Goal: Book appointment/travel/reservation

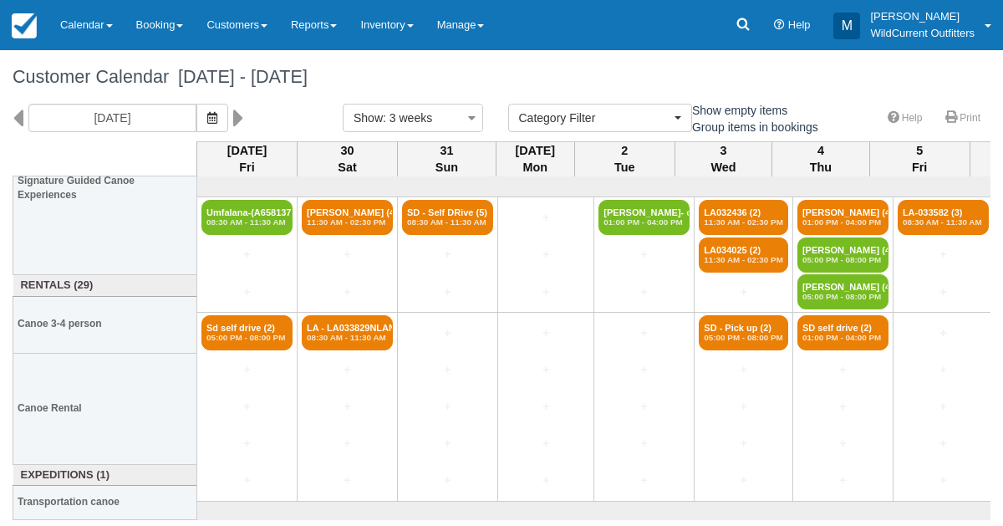
select select
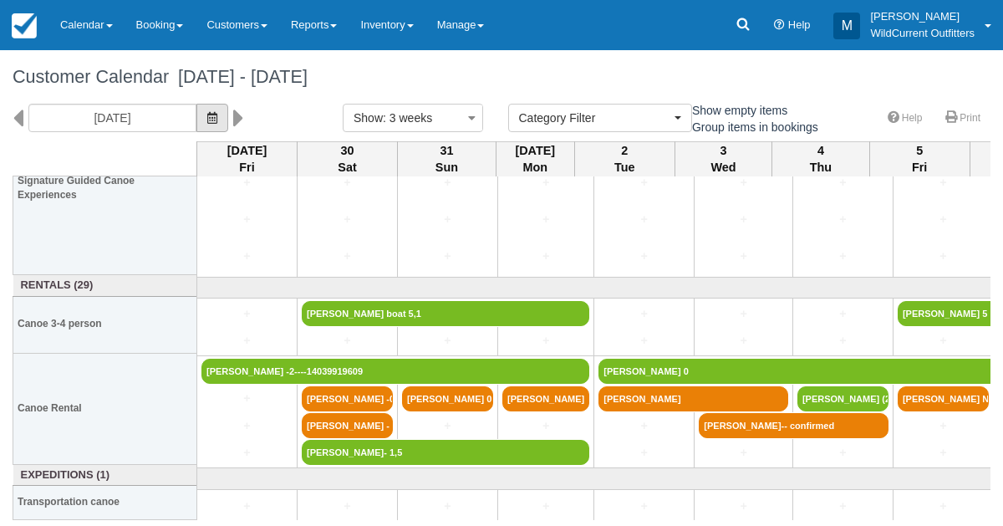
click at [217, 114] on icon "button" at bounding box center [212, 118] width 10 height 12
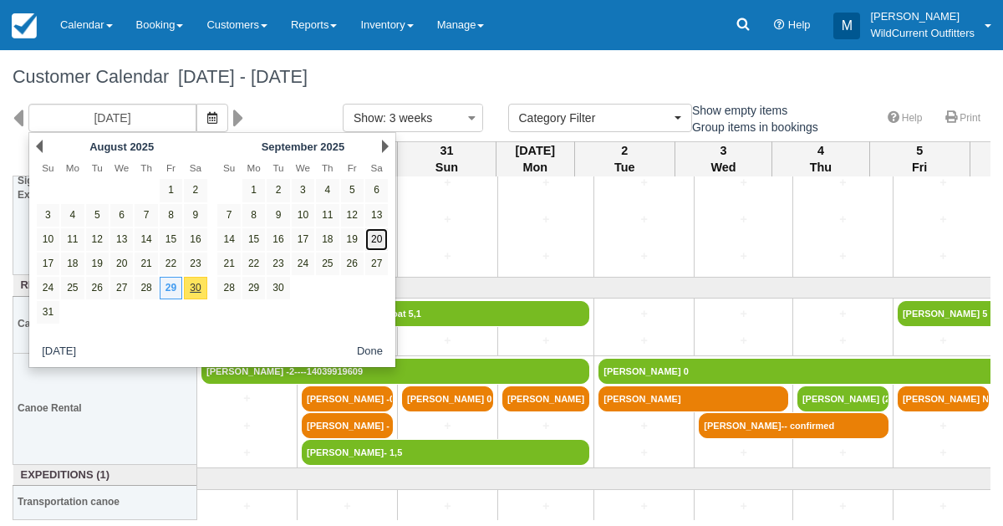
click at [383, 239] on link "20" at bounding box center [376, 239] width 23 height 23
type input "09/20/25"
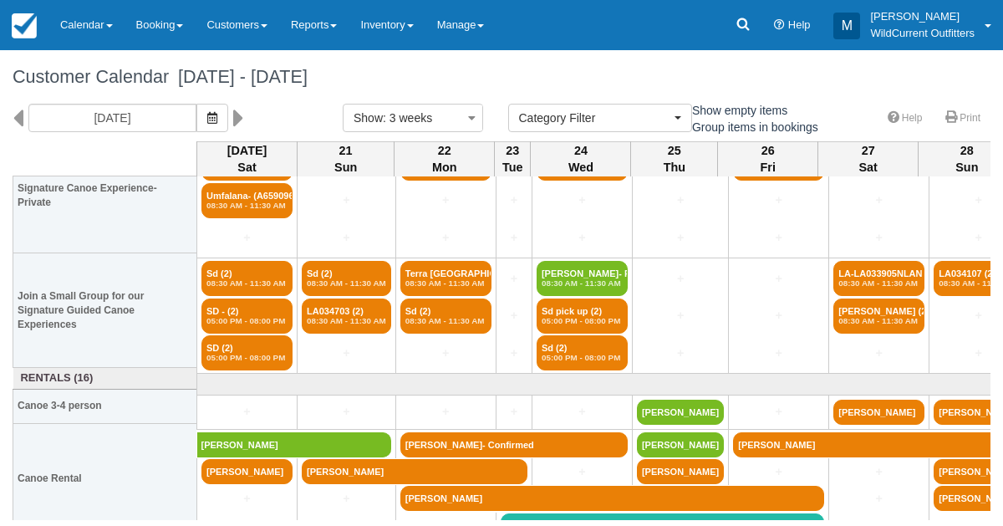
scroll to position [65, 0]
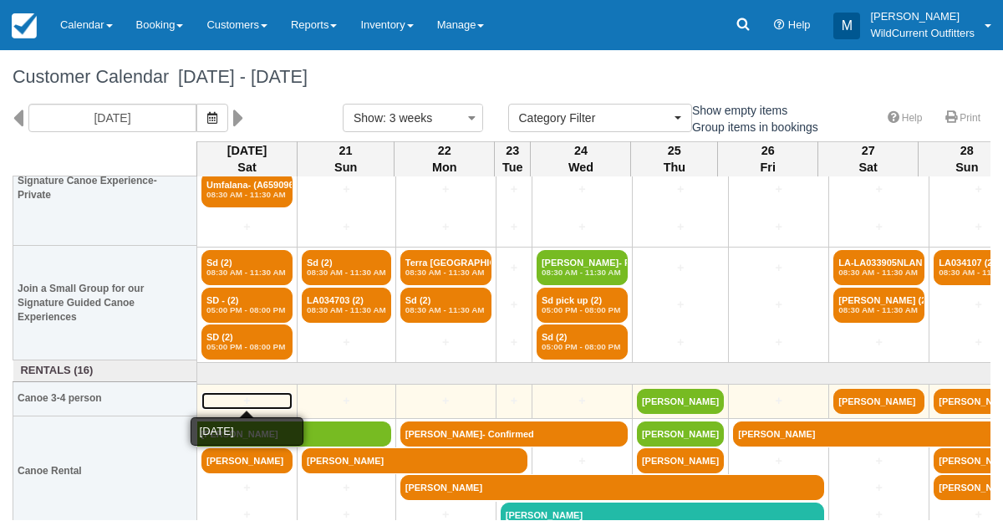
click at [234, 392] on link "+" at bounding box center [246, 401] width 91 height 18
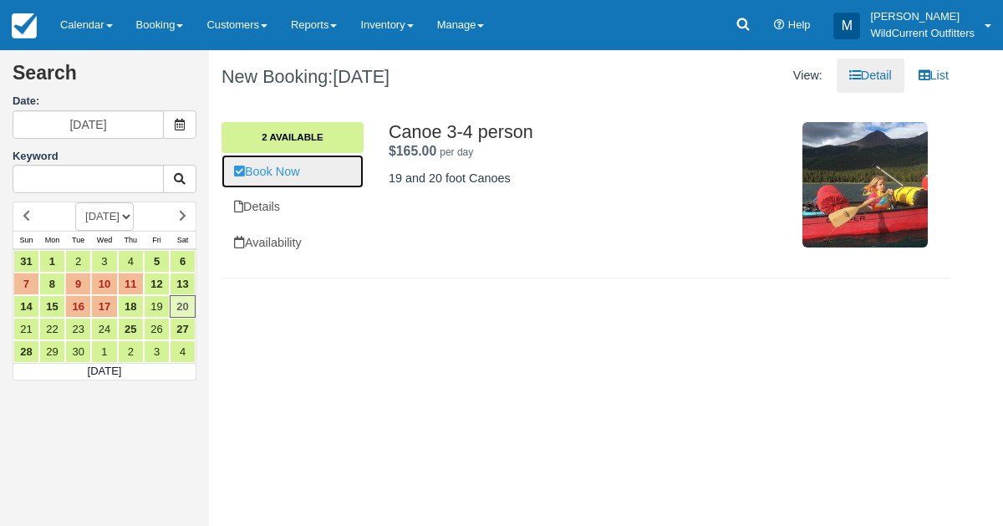
click at [269, 167] on link "Book Now" at bounding box center [292, 172] width 142 height 34
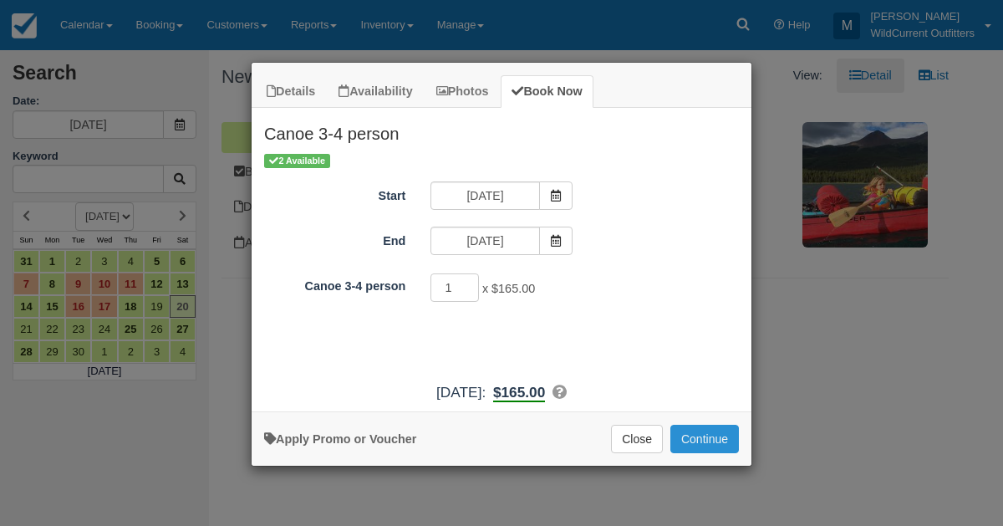
click at [687, 441] on button "Continue" at bounding box center [704, 438] width 69 height 28
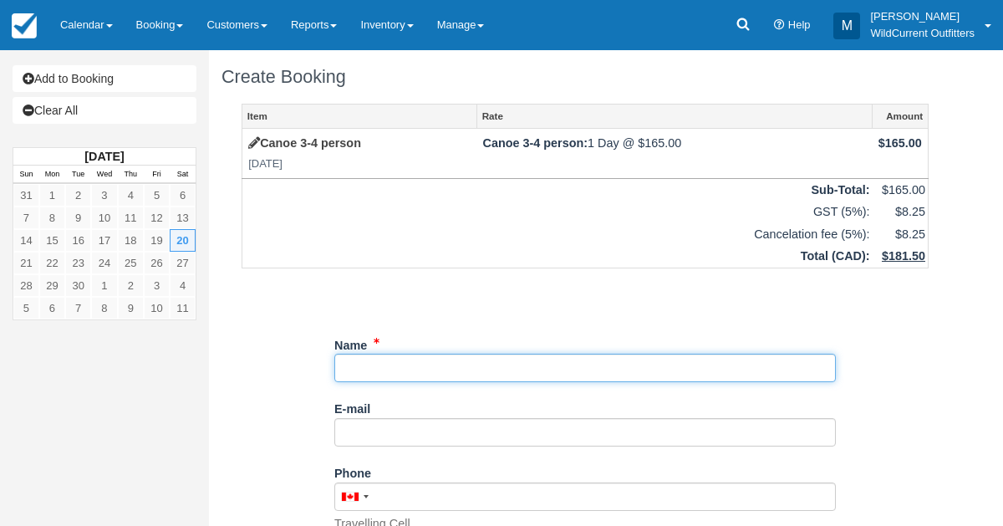
click at [419, 367] on input "Name" at bounding box center [584, 367] width 501 height 28
paste input "Tyra Banh <tyrabanh@gmail.com"
drag, startPoint x: 410, startPoint y: 368, endPoint x: 526, endPoint y: 361, distance: 115.5
click at [526, 361] on input "Name" at bounding box center [584, 367] width 501 height 28
type input "Tyra Banh <tyrabanh@gmail.com"
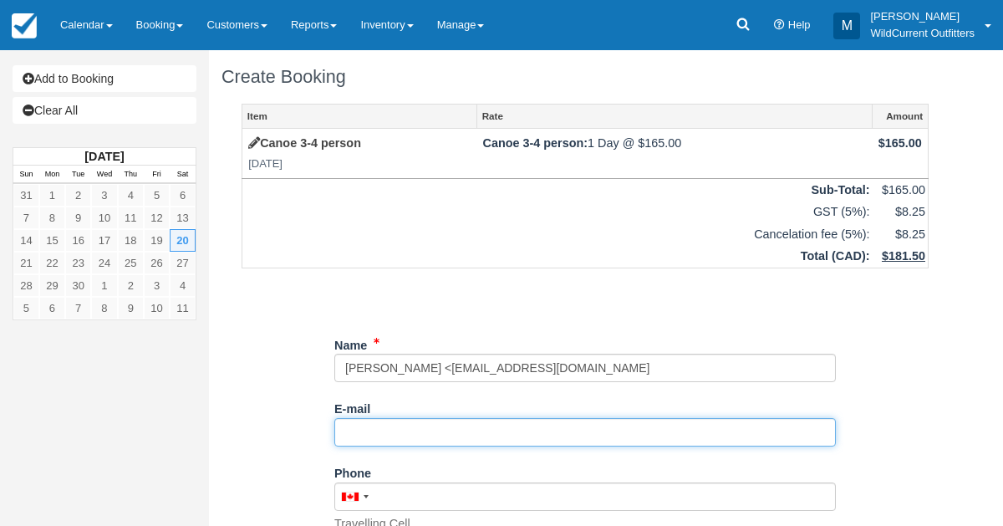
click at [440, 427] on input "E-mail" at bounding box center [584, 432] width 501 height 28
paste input "tyrabanh@gmail.com"
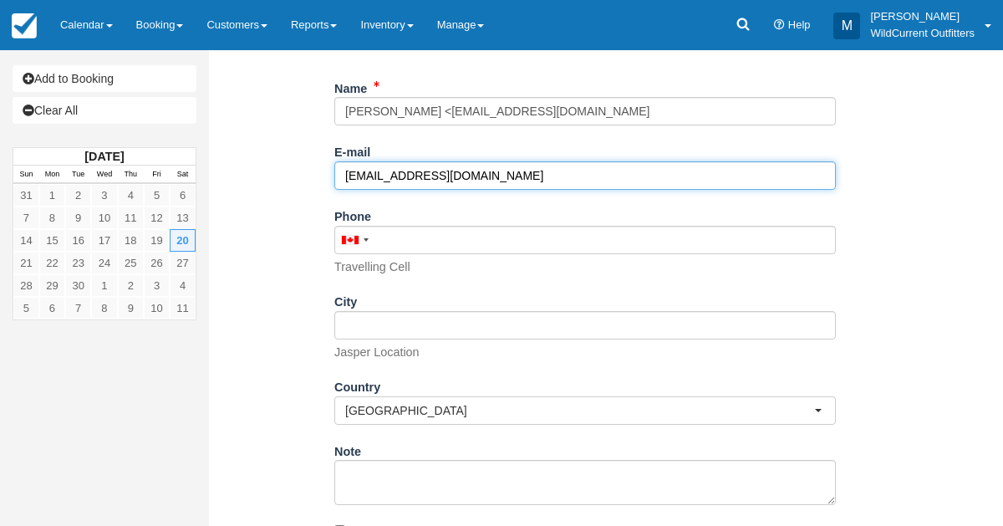
scroll to position [326, 0]
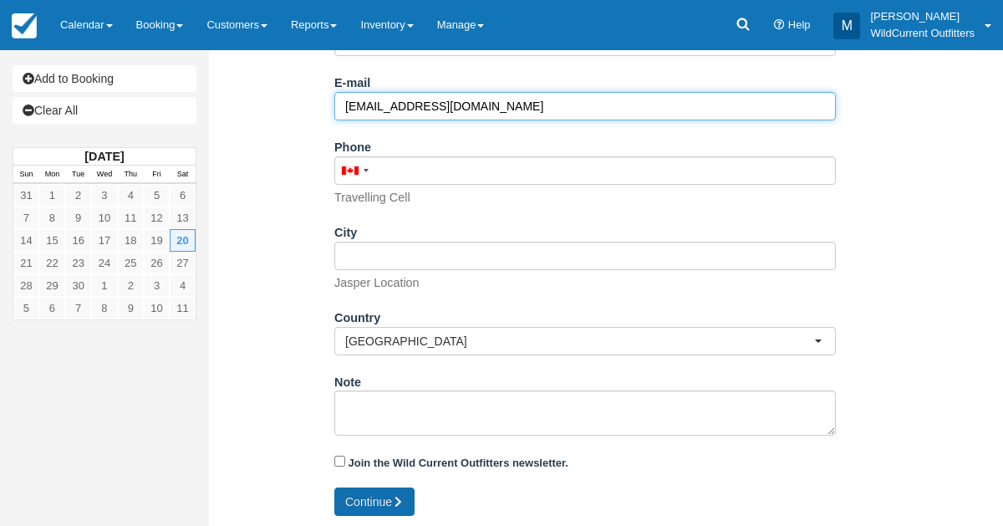
type input "tyrabanh@gmail.com"
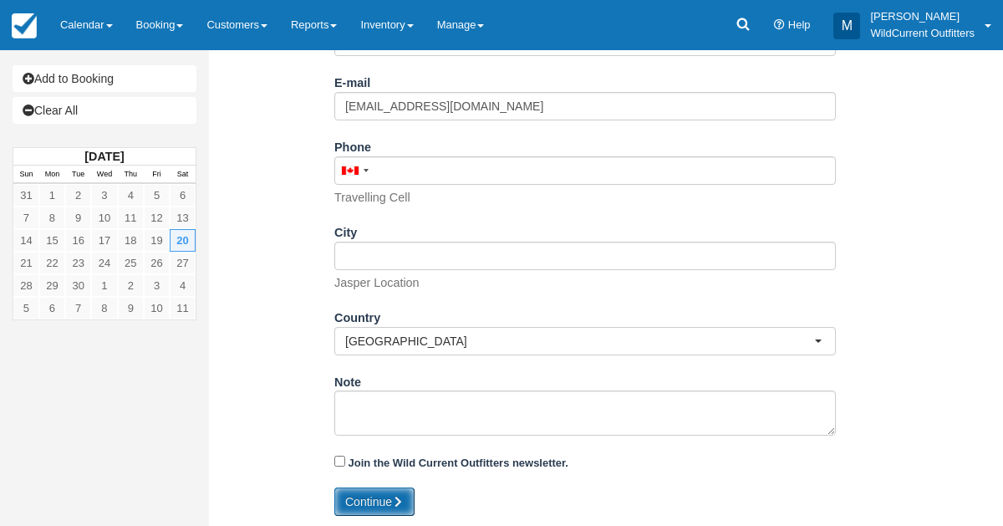
click at [357, 507] on button "Continue" at bounding box center [374, 501] width 80 height 28
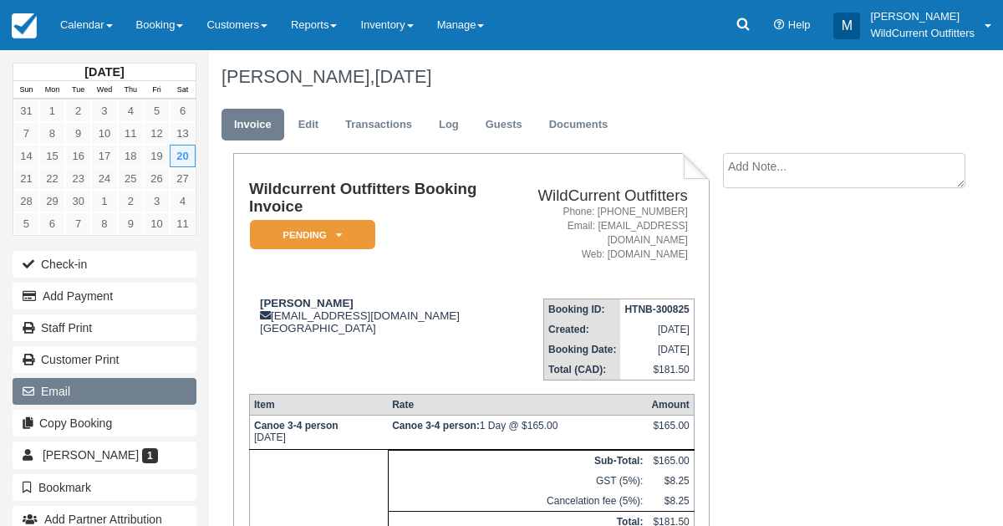
click at [63, 378] on button "Email" at bounding box center [105, 391] width 184 height 27
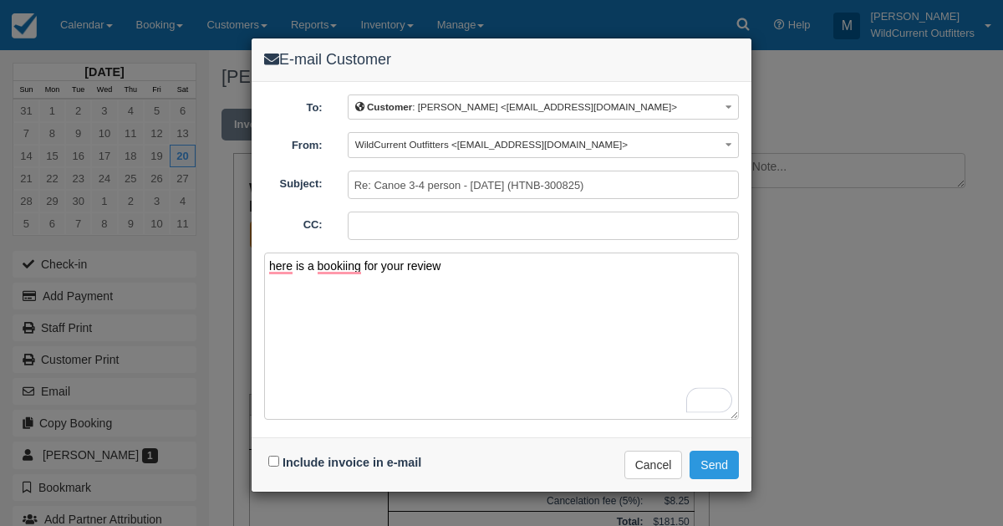
type textarea "here is a bookiing for your review"
click at [272, 457] on input "Include invoice in e-mail" at bounding box center [273, 460] width 11 height 11
checkbox input "true"
click at [734, 454] on button "Send" at bounding box center [713, 464] width 49 height 28
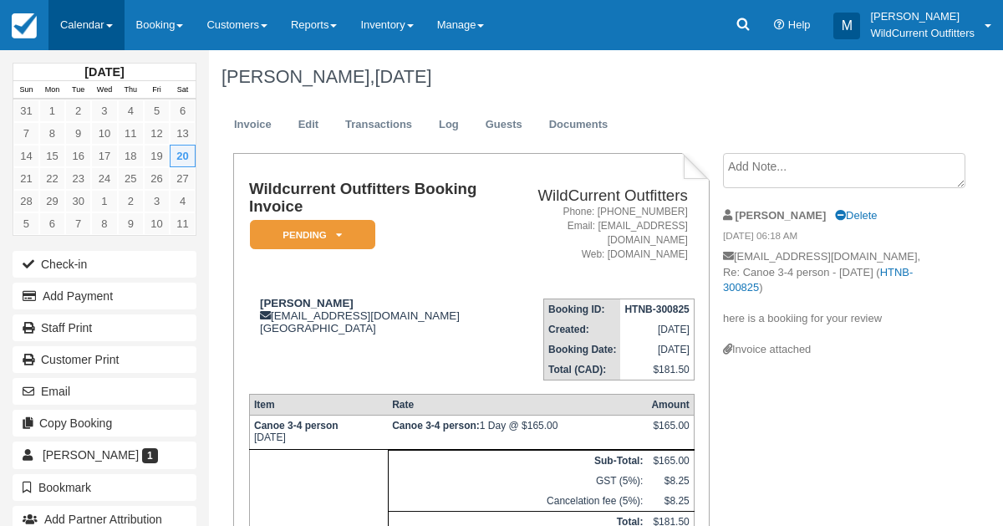
click at [98, 30] on link "Calendar" at bounding box center [86, 25] width 76 height 50
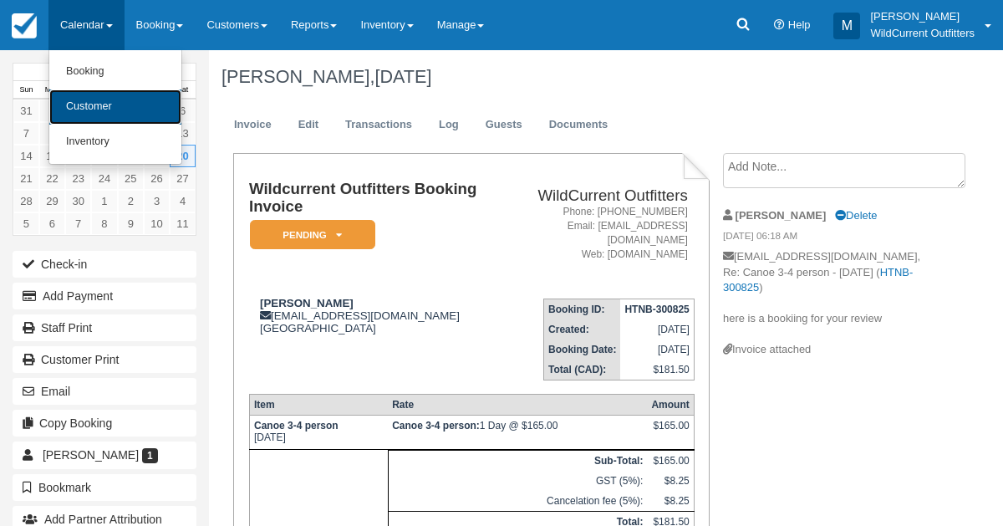
click at [124, 112] on link "Customer" at bounding box center [115, 106] width 132 height 35
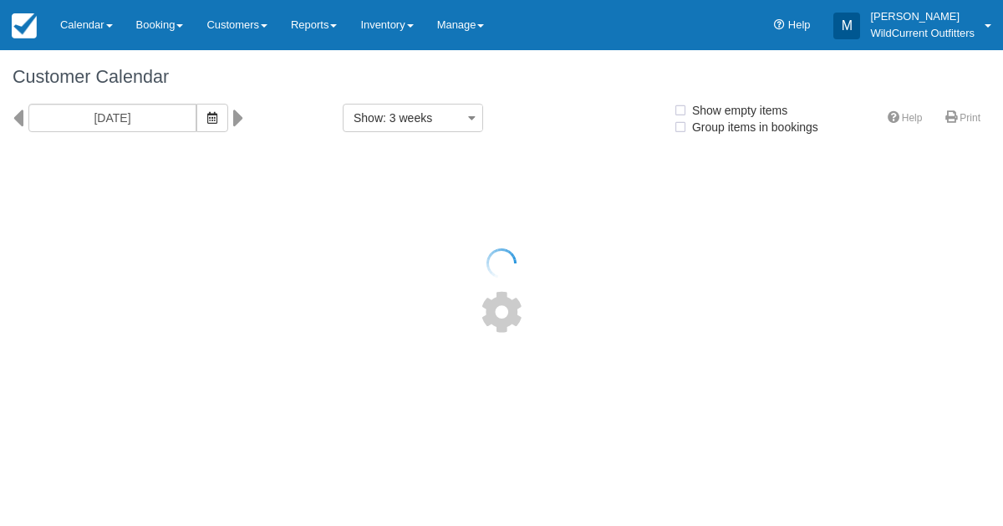
select select
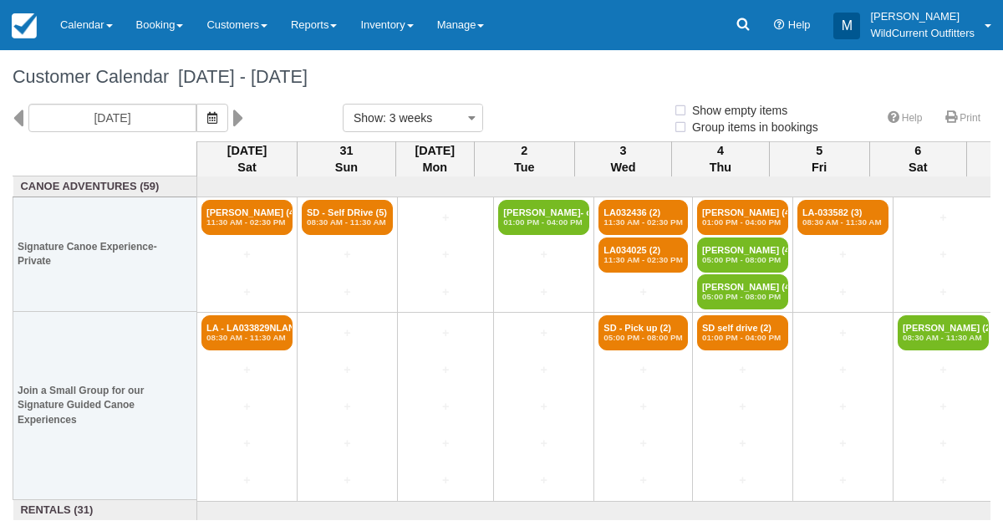
select select
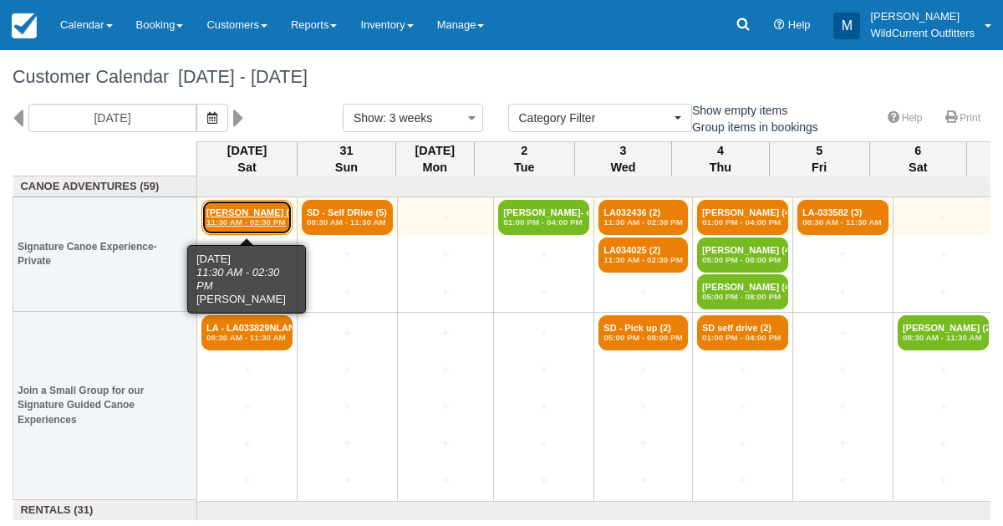
click at [246, 208] on link "Lesley Butler (4) 11:30 AM - 02:30 PM" at bounding box center [246, 217] width 91 height 35
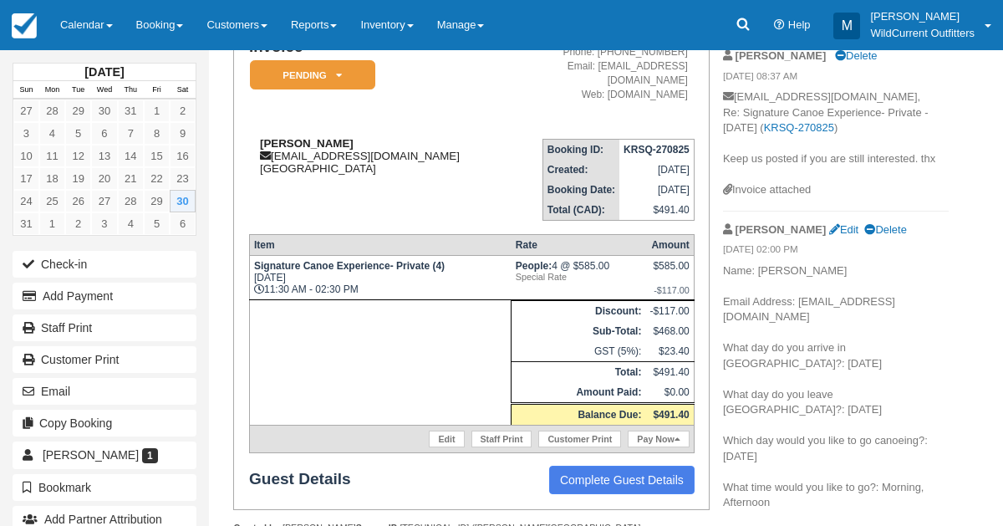
scroll to position [197, 0]
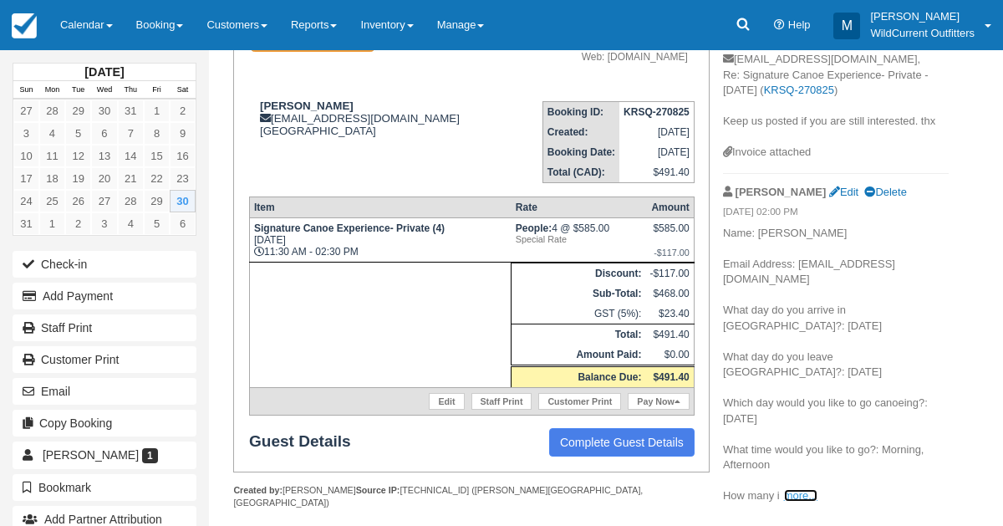
click at [790, 489] on link "more..." at bounding box center [800, 495] width 33 height 13
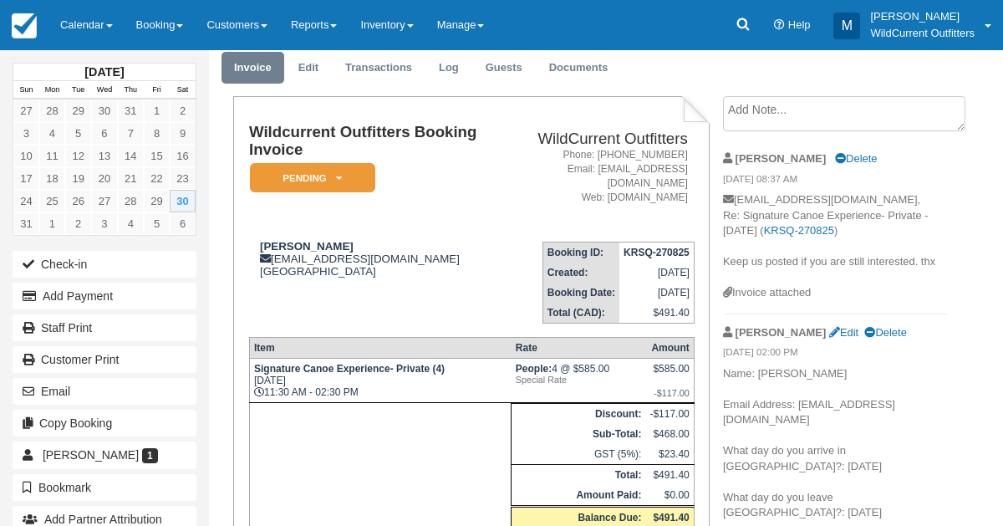
scroll to position [0, 0]
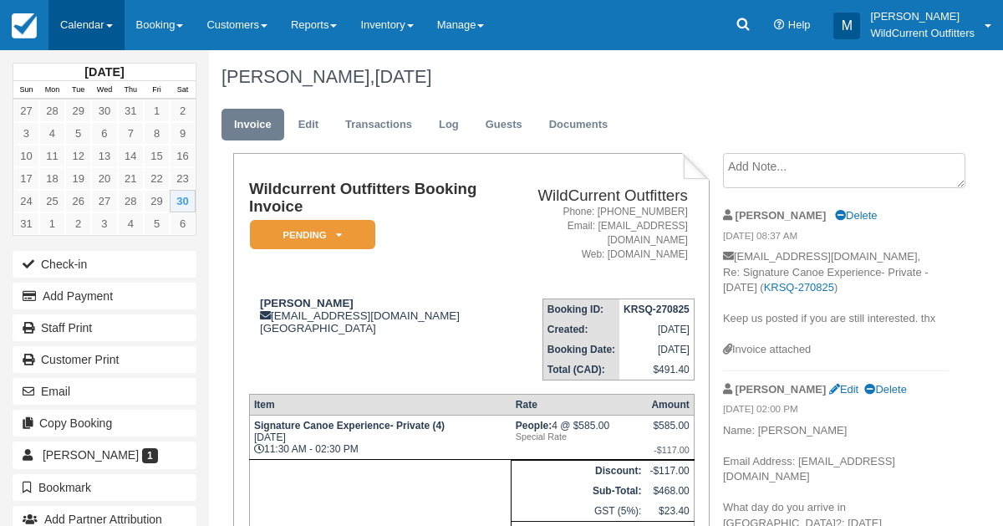
click at [72, 19] on link "Calendar" at bounding box center [86, 25] width 76 height 50
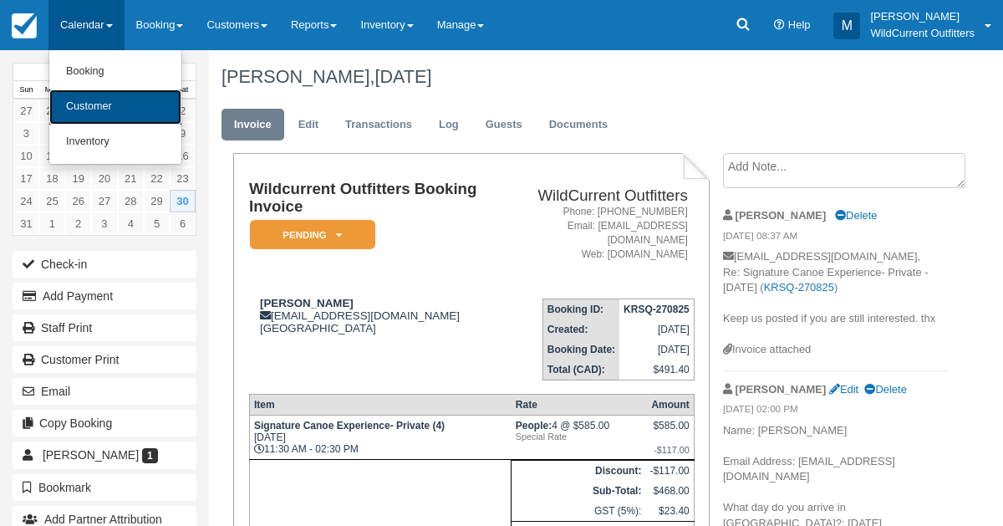
click at [79, 105] on link "Customer" at bounding box center [115, 106] width 132 height 35
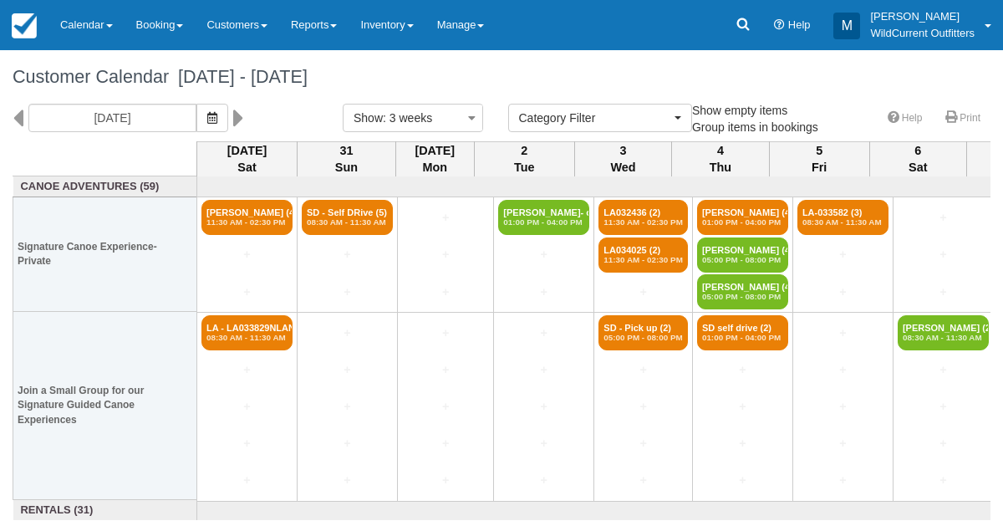
select select
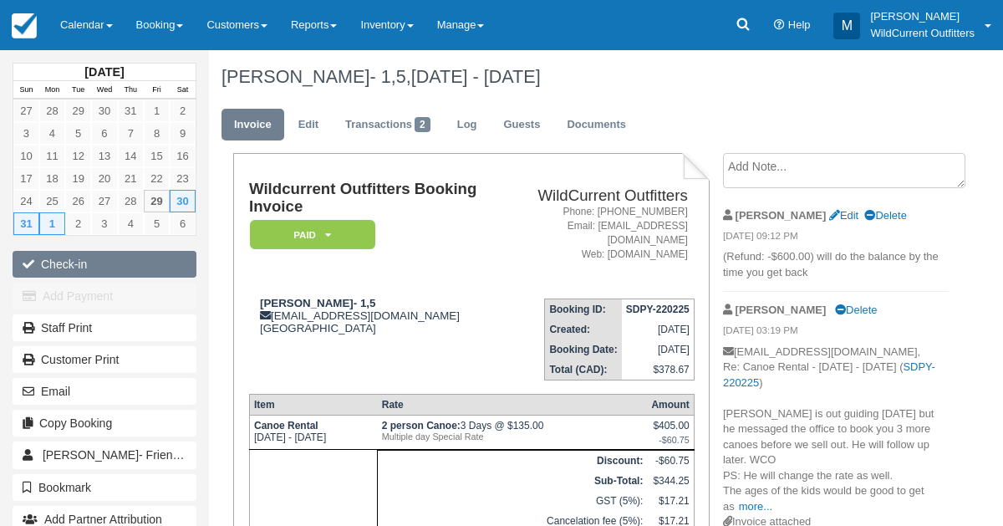
scroll to position [143, 0]
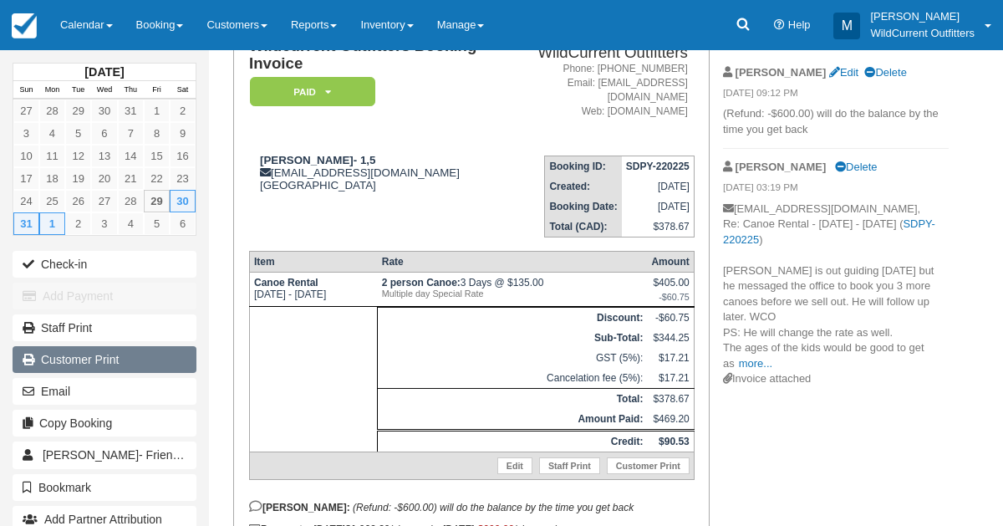
click at [79, 348] on link "Customer Print" at bounding box center [105, 359] width 184 height 27
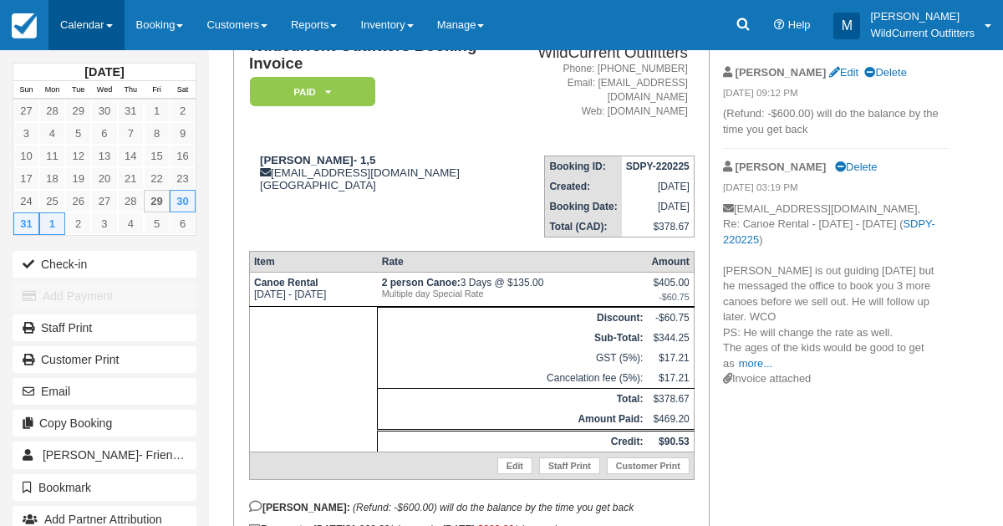
click at [106, 32] on link "Calendar" at bounding box center [86, 25] width 76 height 50
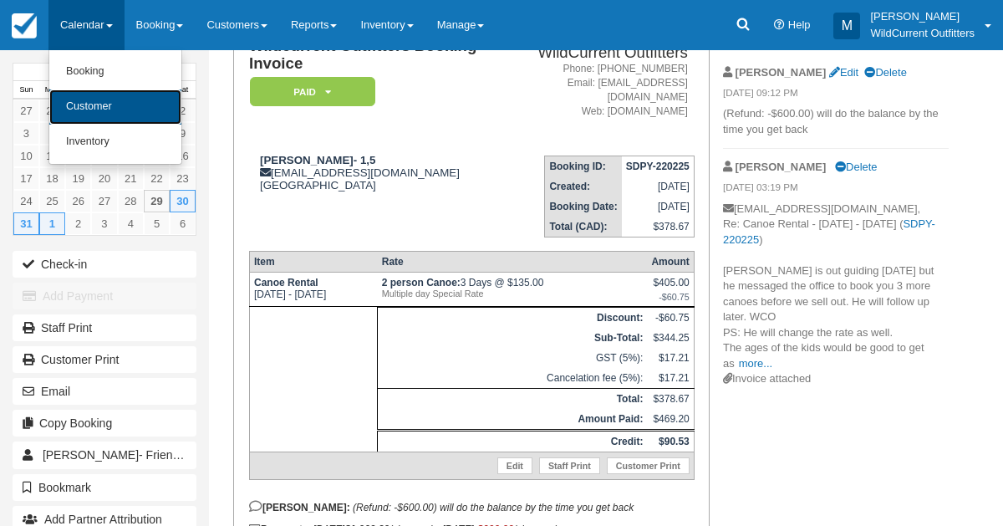
click at [99, 95] on link "Customer" at bounding box center [115, 106] width 132 height 35
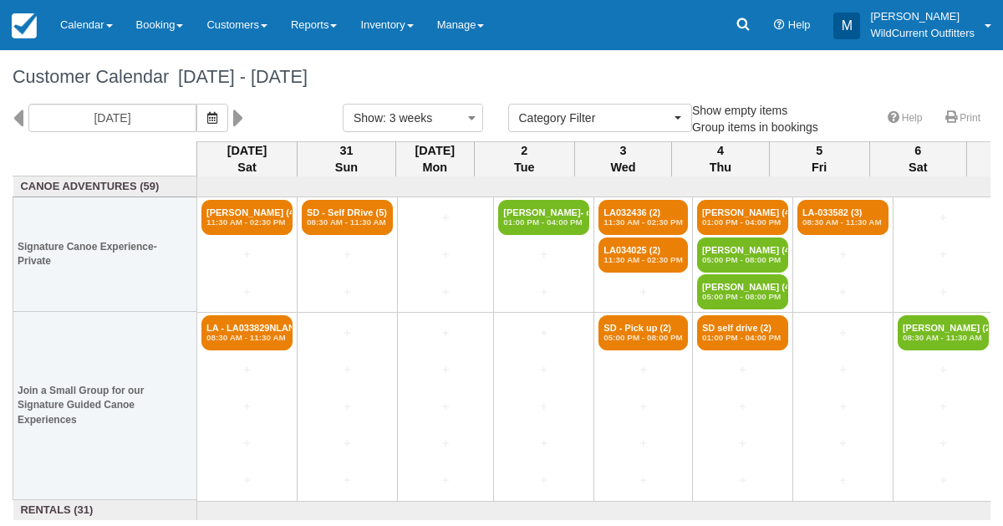
select select
click at [99, 95] on div "Customer Calendar August 30 - September 20 2025" at bounding box center [501, 76] width 1003 height 53
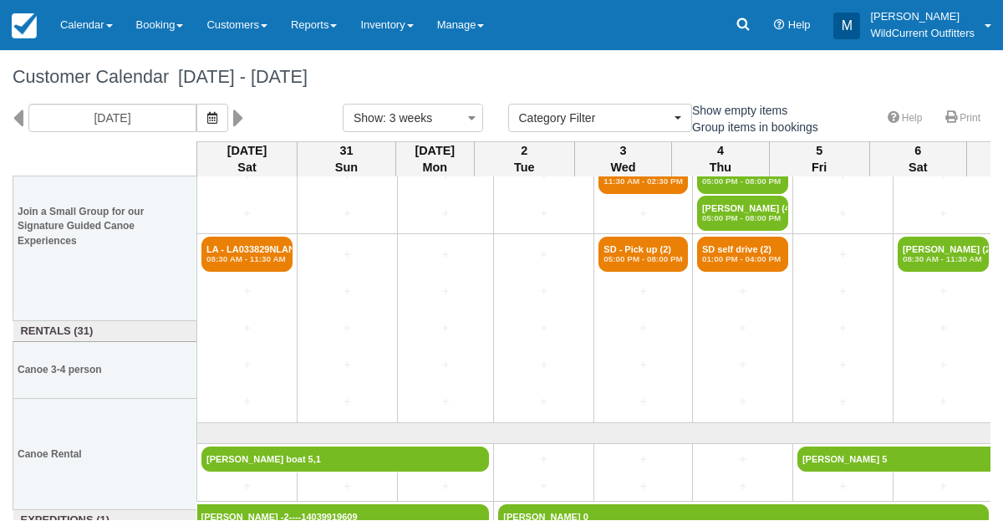
scroll to position [224, 0]
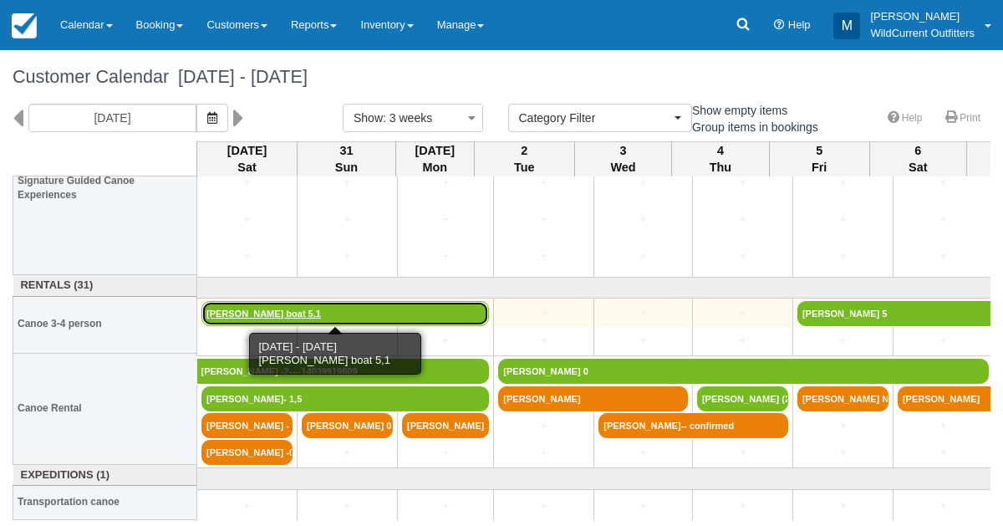
click at [254, 305] on link "[PERSON_NAME] boat 5,1" at bounding box center [344, 313] width 287 height 25
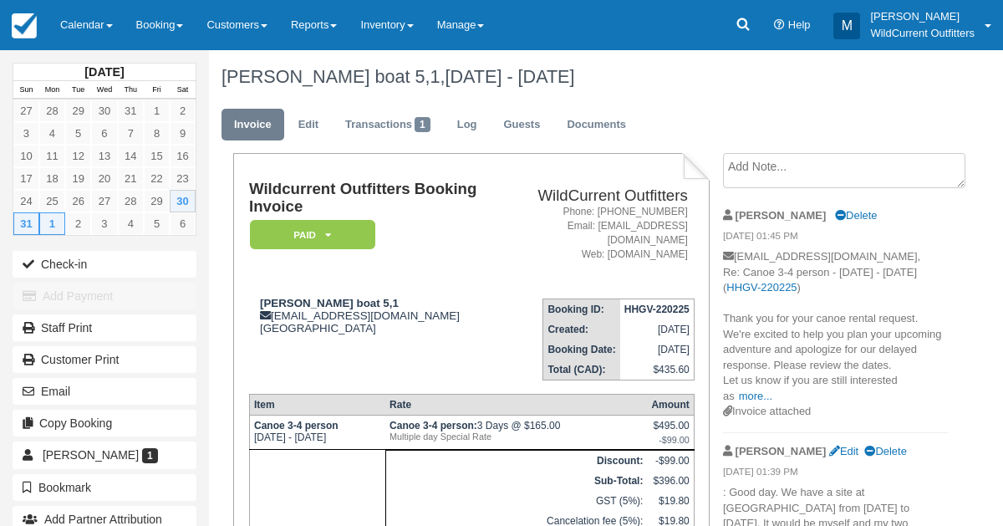
click at [96, 368] on div "Customer Print" at bounding box center [104, 359] width 209 height 32
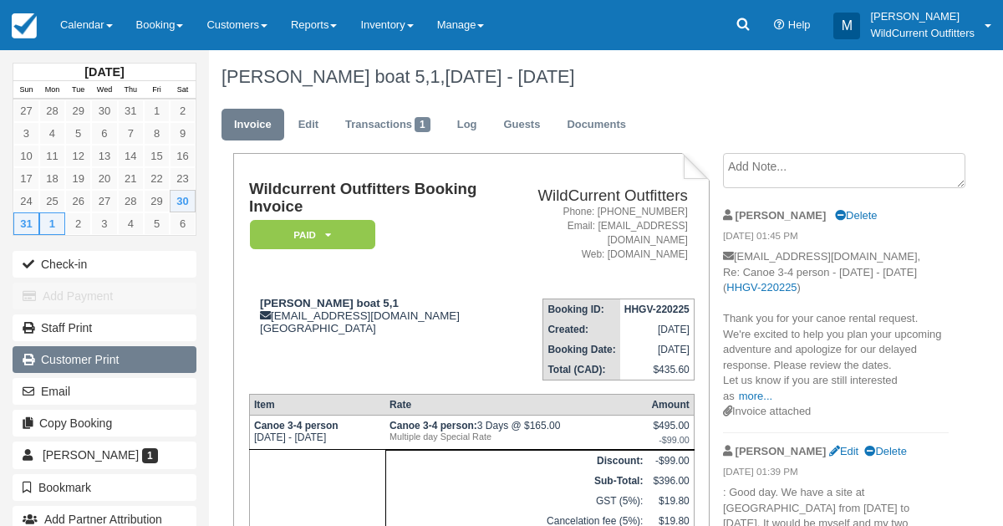
click at [38, 363] on link "Customer Print" at bounding box center [105, 359] width 184 height 27
